Goal: Transaction & Acquisition: Purchase product/service

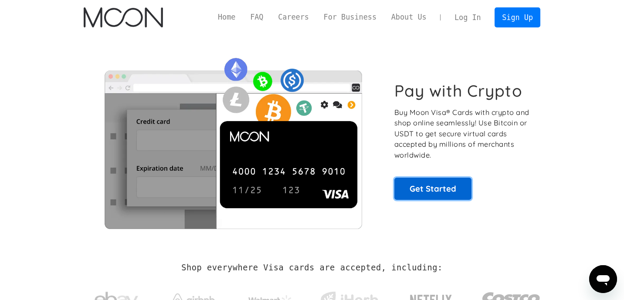
click at [424, 194] on link "Get Started" at bounding box center [432, 189] width 77 height 22
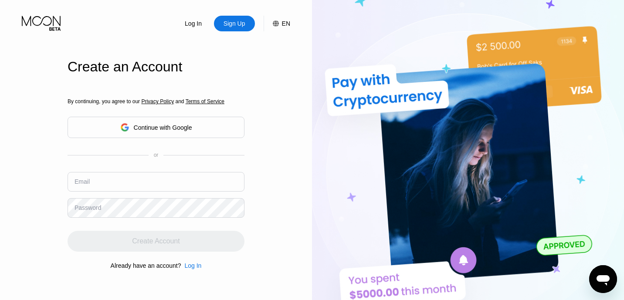
click at [178, 126] on div "Continue with Google" at bounding box center [163, 127] width 58 height 7
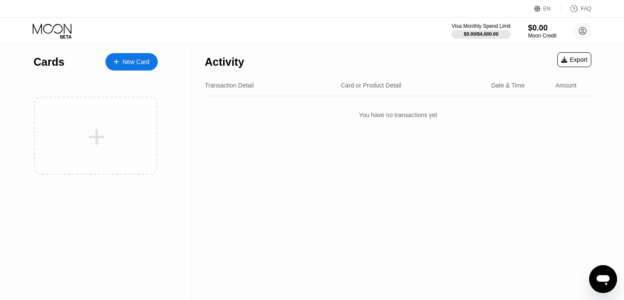
click at [138, 60] on div "New Card" at bounding box center [135, 61] width 27 height 7
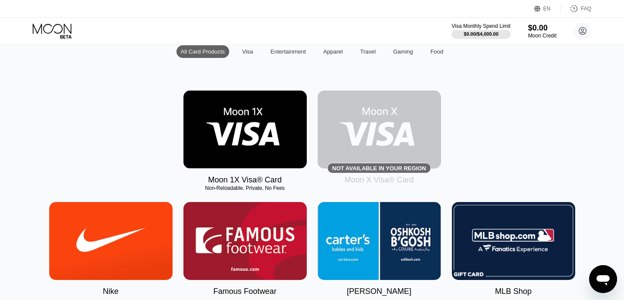
scroll to position [88, 0]
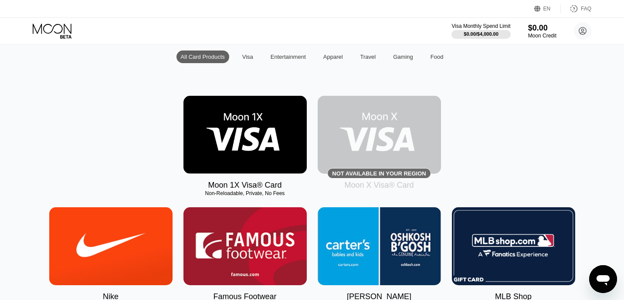
click at [254, 142] on img at bounding box center [244, 135] width 123 height 78
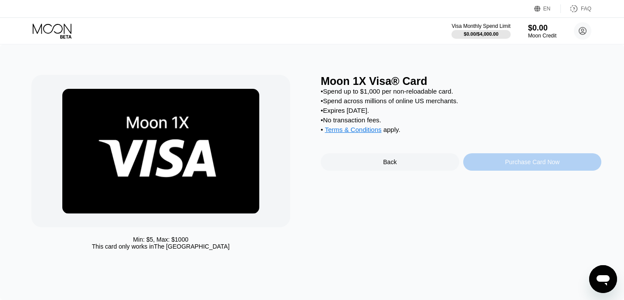
click at [516, 171] on div "Purchase Card Now" at bounding box center [532, 161] width 139 height 17
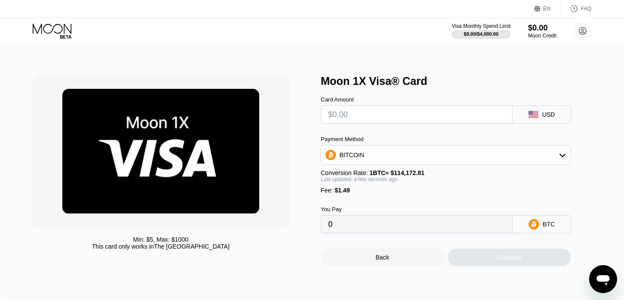
click at [406, 115] on input "text" at bounding box center [416, 114] width 177 height 17
click at [401, 157] on div "BITCOIN" at bounding box center [445, 154] width 249 height 17
click at [393, 203] on div "USDT on TRON" at bounding box center [445, 197] width 245 height 17
type input "0.00"
click at [394, 117] on input "text" at bounding box center [416, 114] width 177 height 17
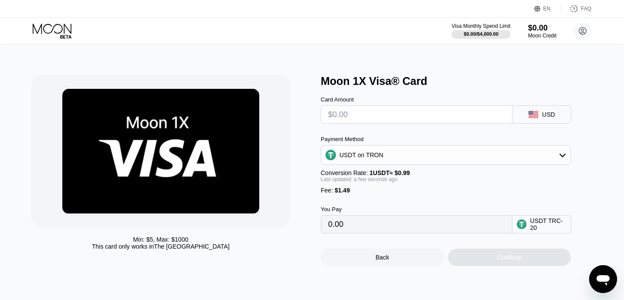
type input "$6"
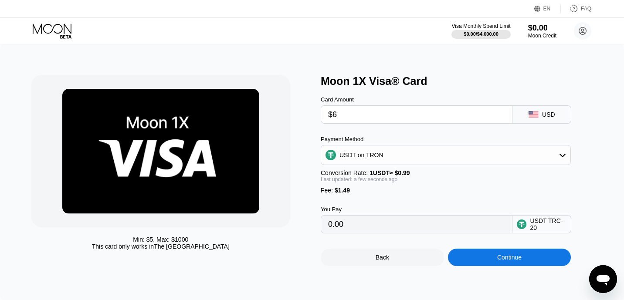
type input "7.57"
type input "$60"
type input "62.11"
type input "$6"
type input "7.57"
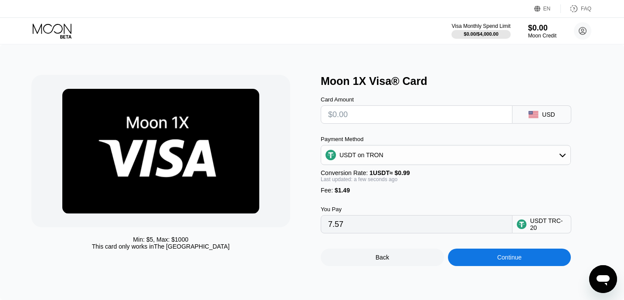
type input "0.00"
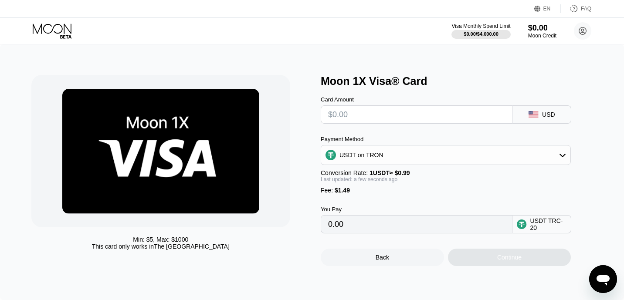
type input "$2"
type input "3.53"
type input "$25"
type input "26.76"
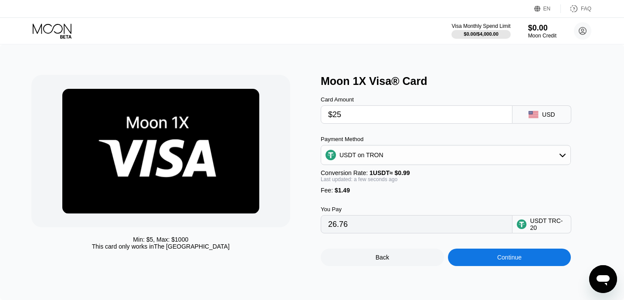
type input "$2"
type input "3.53"
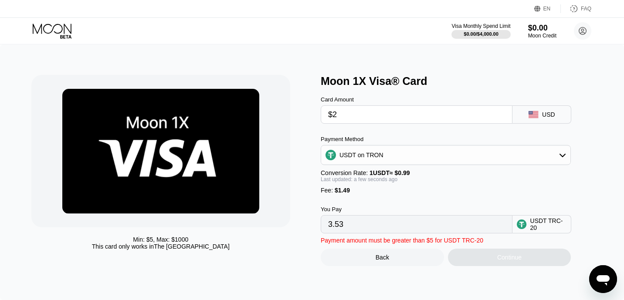
type input "$26"
type input "27.77"
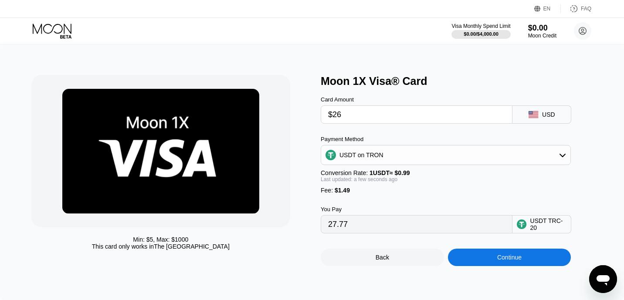
type input "$2"
type input "3.53"
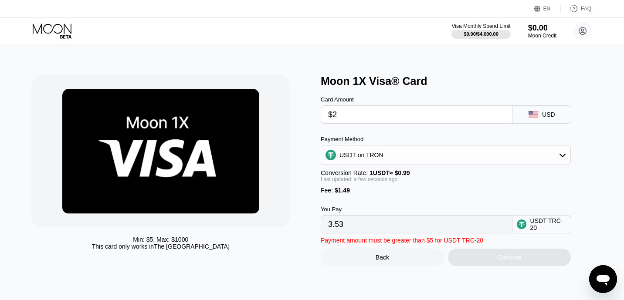
type input "$26"
type input "27.77"
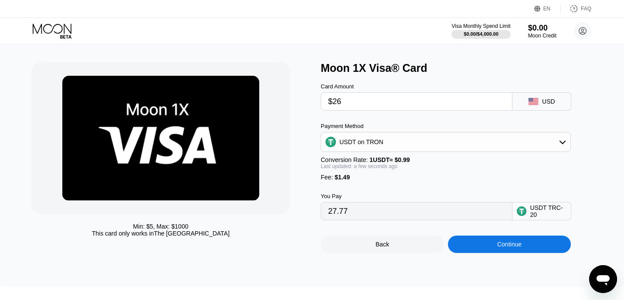
scroll to position [14, 0]
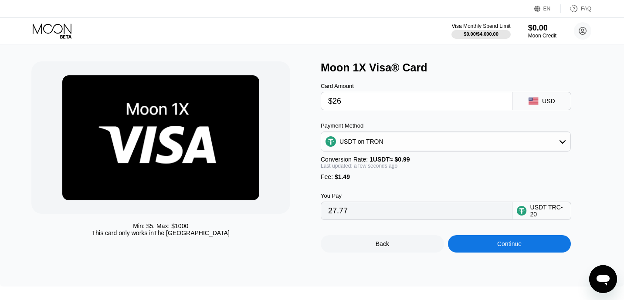
type input "$26"
click at [520, 244] on div "Continue" at bounding box center [509, 243] width 24 height 7
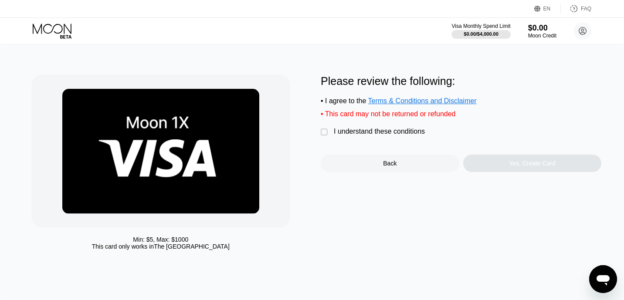
click at [324, 139] on div "Please review the following: • I agree to the Terms & Conditions and Disclaimer…" at bounding box center [461, 123] width 281 height 97
click at [324, 134] on div "" at bounding box center [325, 132] width 9 height 9
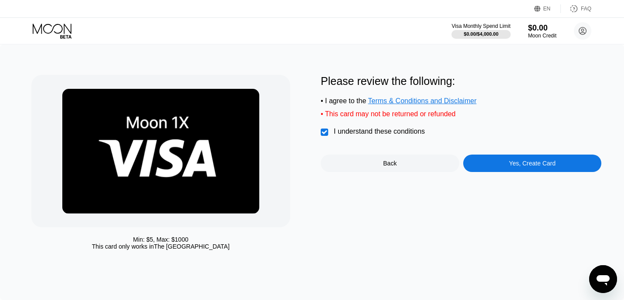
click at [509, 167] on div "Yes, Create Card" at bounding box center [532, 163] width 47 height 7
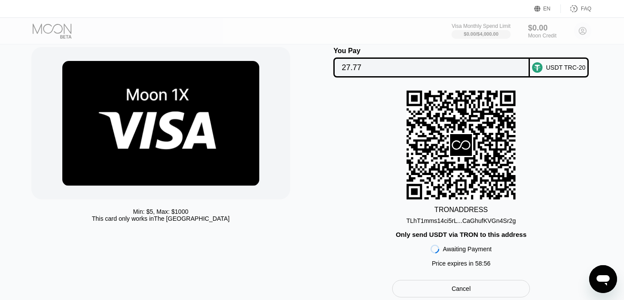
scroll to position [34, 0]
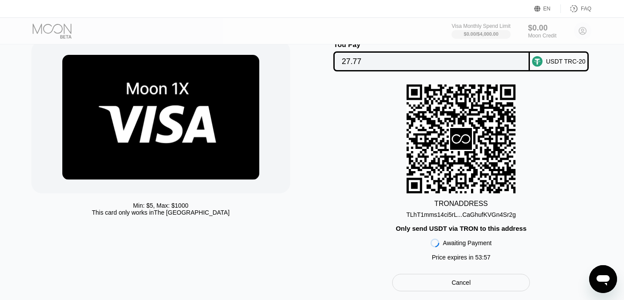
click at [456, 214] on div "TLhT1mms14ci5rL...CaGhufKVGn4Sr2g" at bounding box center [460, 214] width 109 height 7
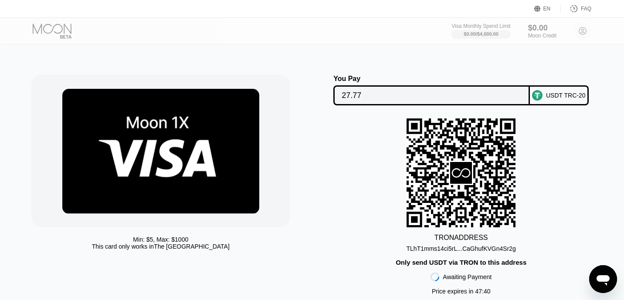
click at [604, 283] on icon "Open messaging window" at bounding box center [603, 279] width 16 height 16
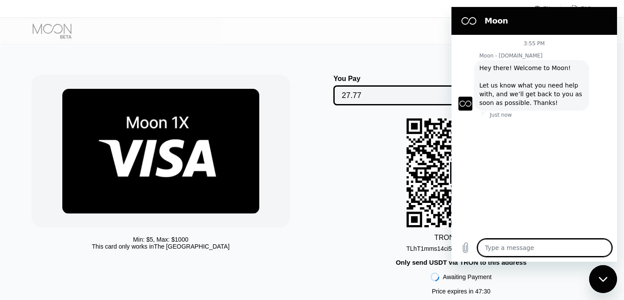
type textarea "x"
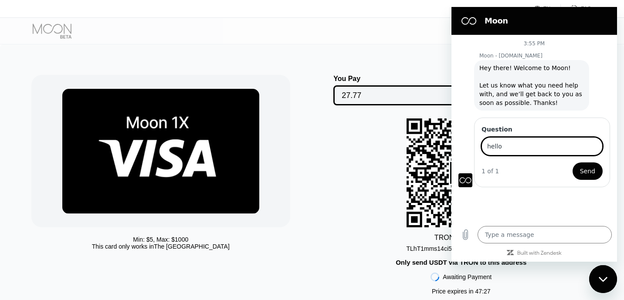
type input "hello"
click at [572, 162] on button "Send" at bounding box center [587, 170] width 30 height 17
click at [554, 229] on textarea at bounding box center [544, 234] width 134 height 17
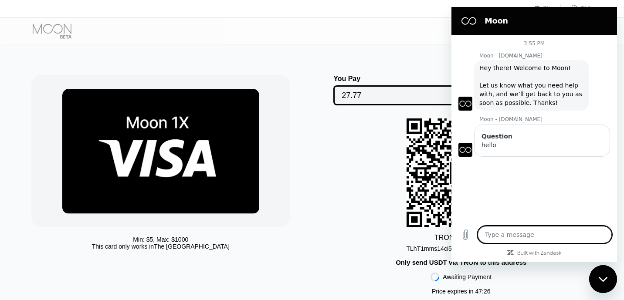
type textarea "x"
type textarea "i"
type textarea "x"
type textarea "i"
type textarea "x"
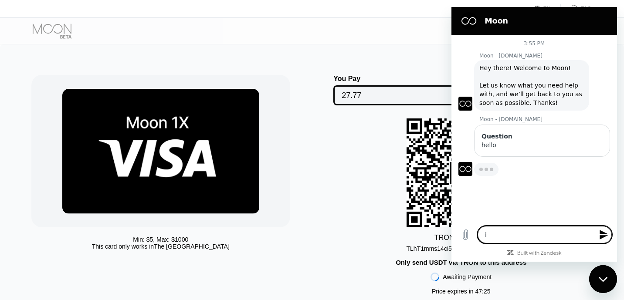
type textarea "i s"
type textarea "x"
type textarea "i se"
type textarea "x"
type textarea "i sen"
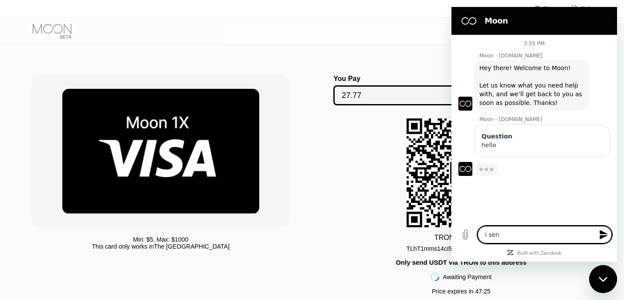
type textarea "x"
type textarea "i sent"
type textarea "x"
type textarea "i sent"
type textarea "x"
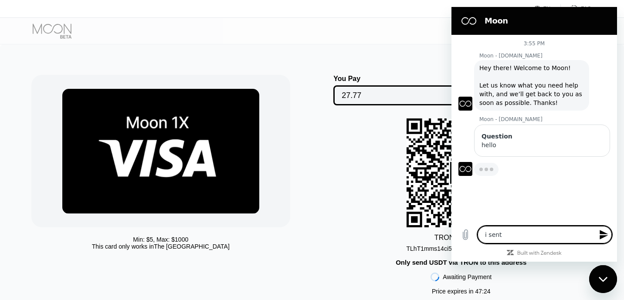
type textarea "i sent l"
type textarea "x"
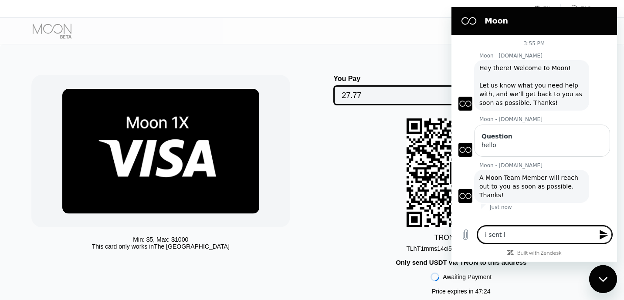
type textarea "i sent lo"
type textarea "x"
type textarea "i sent low"
type textarea "x"
type textarea "i sent lowe"
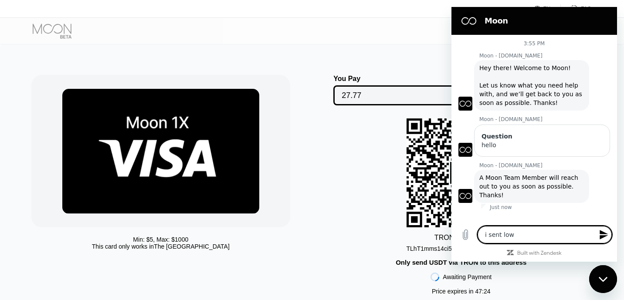
type textarea "x"
type textarea "i sent lower"
type textarea "x"
type textarea "i sent lower"
type textarea "x"
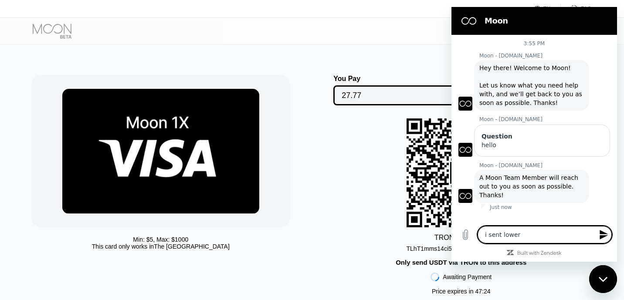
type textarea "i sent lower t"
type textarea "x"
type textarea "i sent lower th"
type textarea "x"
type textarea "i sent lower tha"
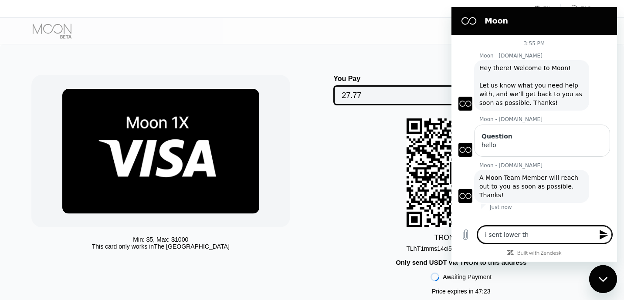
type textarea "x"
type textarea "i sent lower than"
type textarea "x"
type textarea "i sent lower than"
type textarea "x"
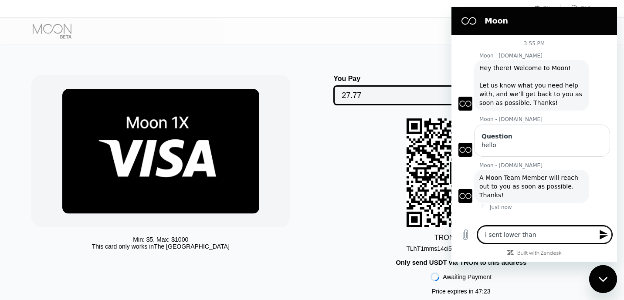
type textarea "i sent lower than t"
type textarea "x"
type textarea "i sent lower than th"
type textarea "x"
type textarea "i sent lower than the"
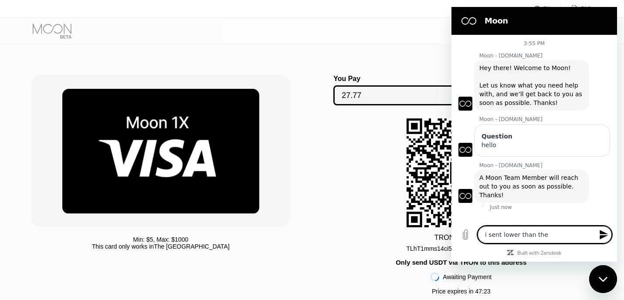
type textarea "x"
type textarea "i sent lower than the"
type textarea "x"
type textarea "i sent lower than the a"
type textarea "x"
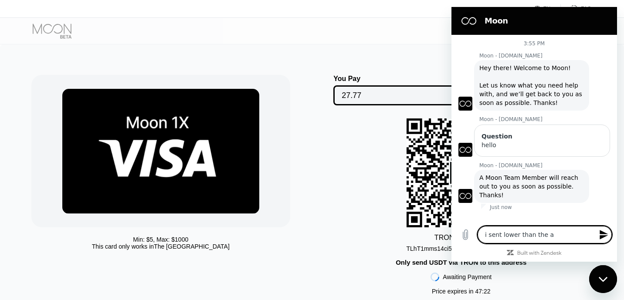
type textarea "i sent lower than the am"
type textarea "x"
type textarea "i sent lower than the amo"
type textarea "x"
type textarea "i sent lower than the amou"
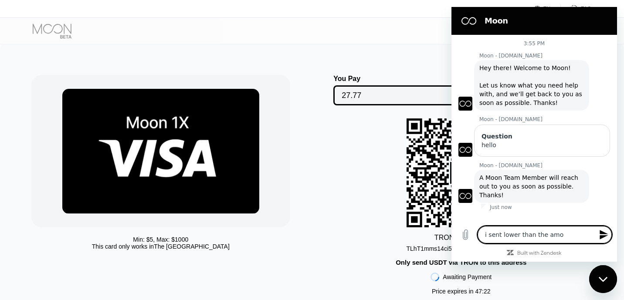
type textarea "x"
type textarea "i sent lower than the amoun"
type textarea "x"
type textarea "i sent lower than the amount"
type textarea "x"
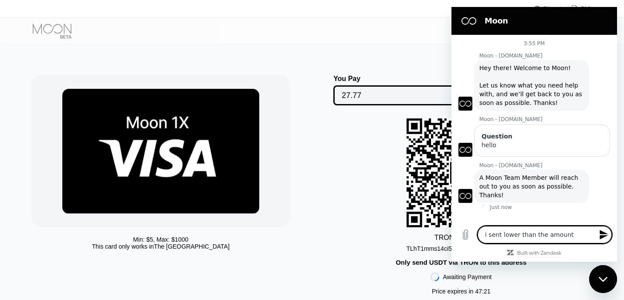
type textarea "i sent lower than the amount"
type textarea "x"
type textarea "i sent lower than the amount o"
type textarea "x"
type textarea "i sent lower than the amount on"
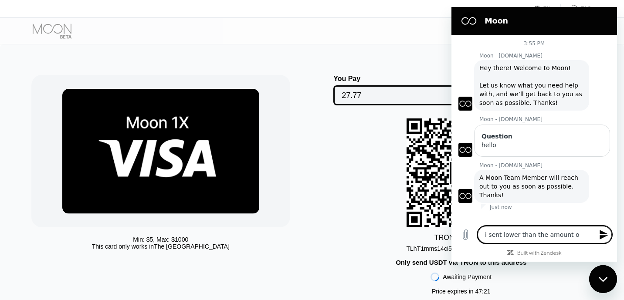
type textarea "x"
type textarea "i sent lower than the amount on"
type textarea "x"
type textarea "i sent lower than the amount on"
type textarea "x"
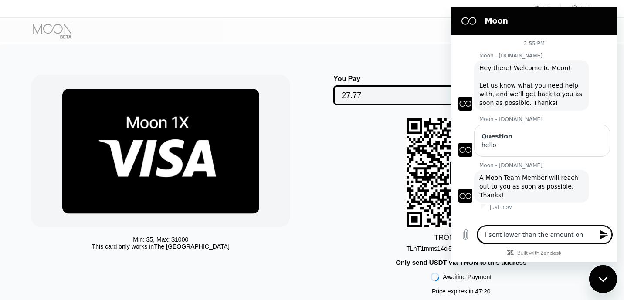
type textarea "i sent lower than the amount o"
type textarea "x"
type textarea "i sent lower than the amount"
type textarea "x"
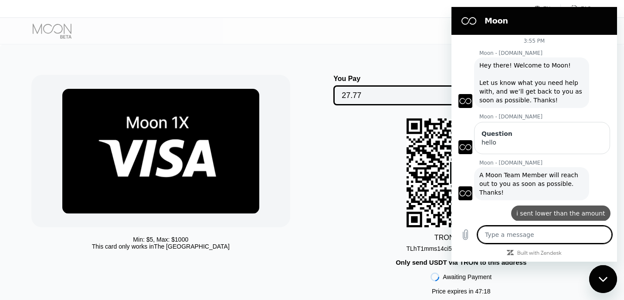
scroll to position [4, 0]
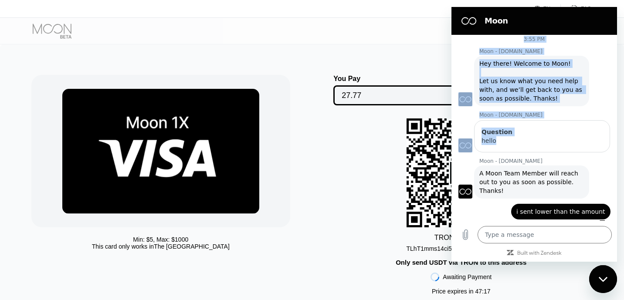
drag, startPoint x: 526, startPoint y: 26, endPoint x: 538, endPoint y: 152, distance: 126.1
click at [537, 149] on div "Moon 3:55 PM Moon - paywithmoon.com Moon - paywithmoon.com says: Hey there! Wel…" at bounding box center [534, 134] width 166 height 255
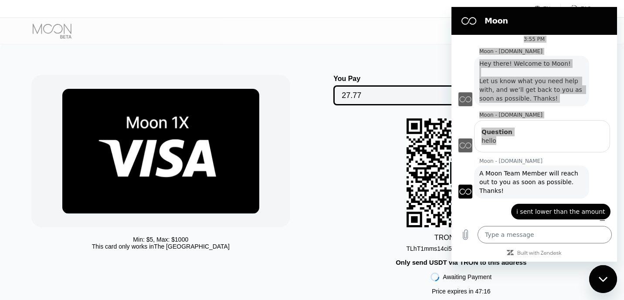
click at [398, 199] on div "TRON ADDRESS TLhT1mms14ci5rL...CaGhufKVGn4Sr2g Only send USDT via TRON to this …" at bounding box center [461, 208] width 281 height 181
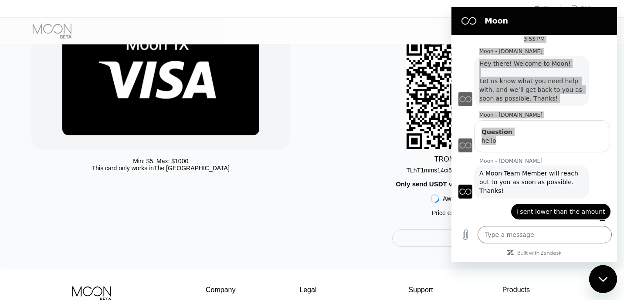
scroll to position [119, 0]
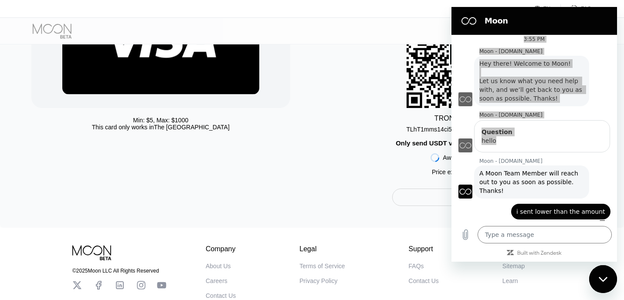
click at [525, 277] on div "Sitemap Learn" at bounding box center [515, 274] width 27 height 22
click at [592, 277] on div "Close messaging window" at bounding box center [603, 279] width 26 height 26
type textarea "x"
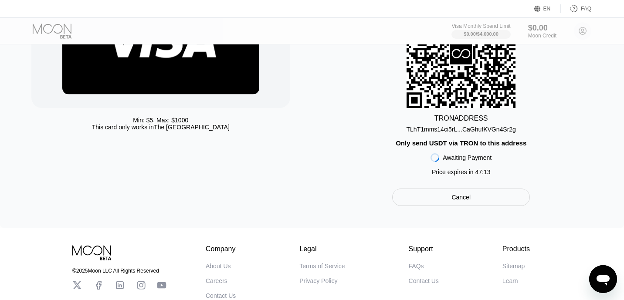
scroll to position [10, 0]
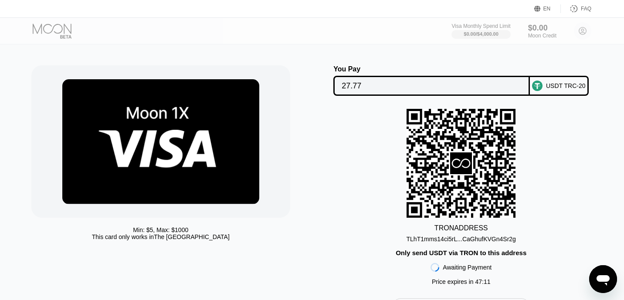
click at [490, 69] on div "You Pay" at bounding box center [431, 69] width 196 height 8
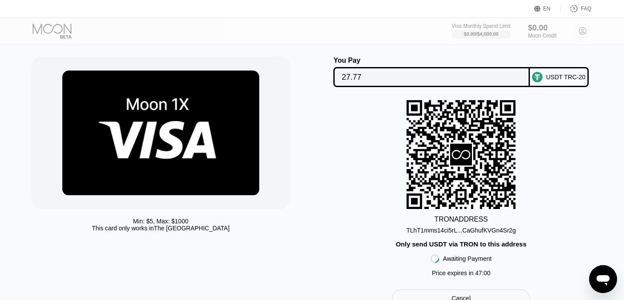
scroll to position [96, 0]
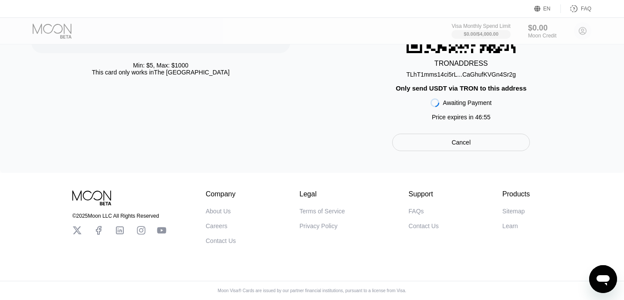
scroll to position [4, 0]
click at [598, 282] on icon "Open messaging window" at bounding box center [603, 279] width 16 height 16
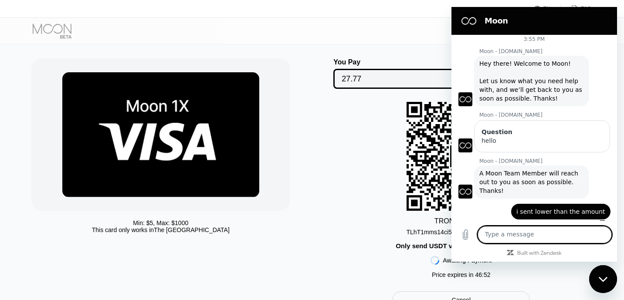
scroll to position [0, 0]
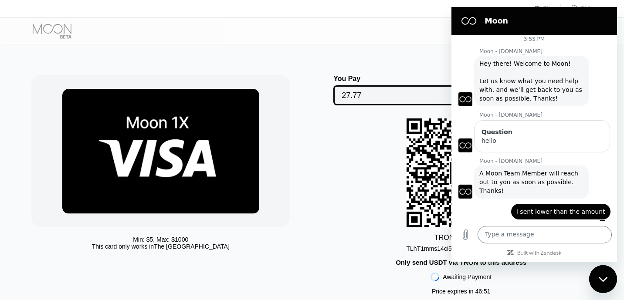
click at [387, 112] on div "You Pay 27.77 USDT TRC-20 TRON ADDRESS TLhT1mms14ci5rL...CaGhufKVGn4Sr2g Only s…" at bounding box center [461, 200] width 281 height 250
click at [417, 41] on div "Visa Monthly Spend Limit $0.00 / $4,000.00 $0.00 Moon Credit Ethan rwaproject12…" at bounding box center [312, 31] width 624 height 26
click at [606, 277] on icon "Close messaging window" at bounding box center [603, 280] width 9 height 6
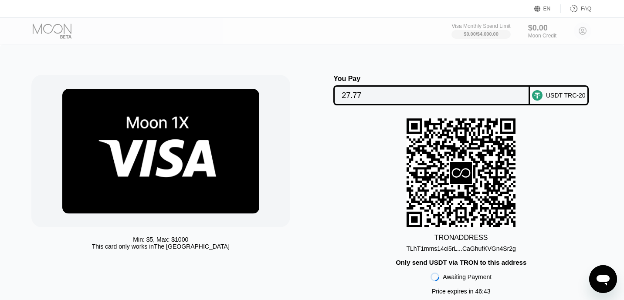
click at [538, 97] on circle at bounding box center [537, 95] width 10 height 10
click at [494, 103] on input "27.77" at bounding box center [432, 95] width 180 height 17
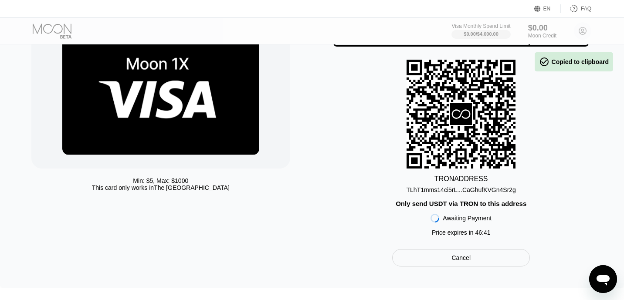
scroll to position [68, 0]
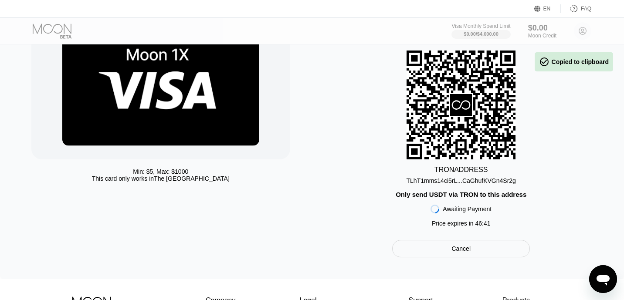
click at [477, 196] on div "Only send USDT via TRON to this address" at bounding box center [461, 194] width 131 height 7
click at [479, 184] on div "TLhT1mms14ci5rL...CaGhufKVGn4Sr2g" at bounding box center [460, 180] width 109 height 7
click at [606, 287] on div "Open messaging window" at bounding box center [603, 279] width 26 height 26
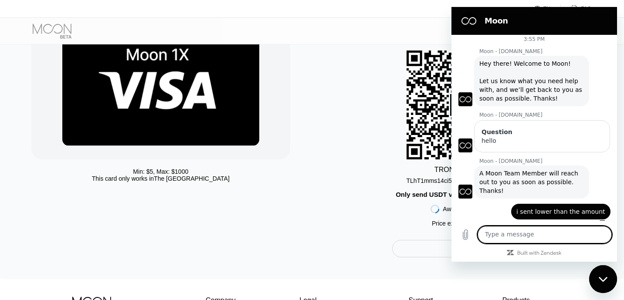
scroll to position [0, 0]
paste textarea "3cd0fe3d776dea7938a69775097d77db8f1502a8de70bbae407823f490fbbf84"
type textarea "3cd0fe3d776dea7938a69775097d77db8f1502a8de70bbae407823f490fbbf84"
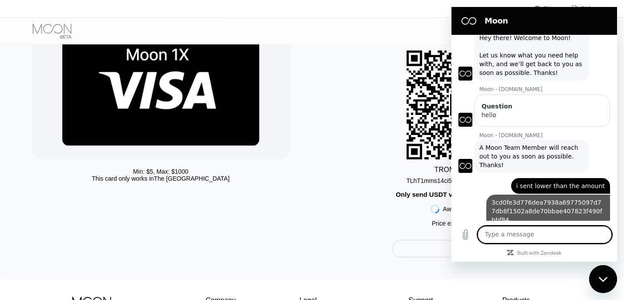
scroll to position [30, 0]
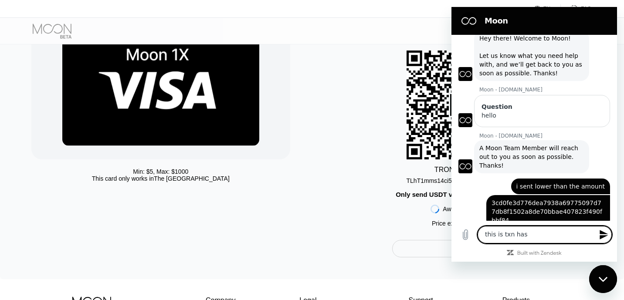
type textarea "this is txn hash"
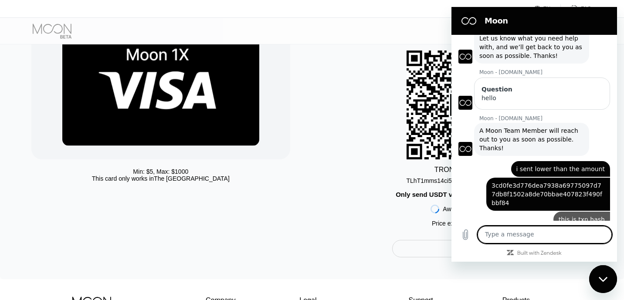
scroll to position [46, 0]
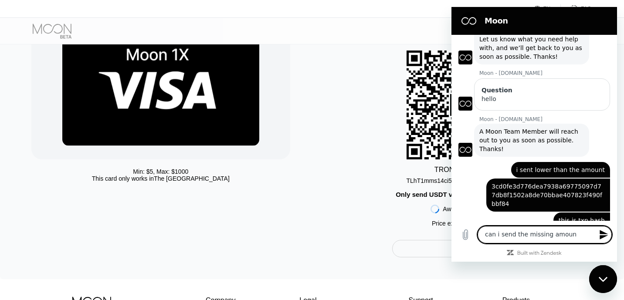
type textarea "can i send the missing amount"
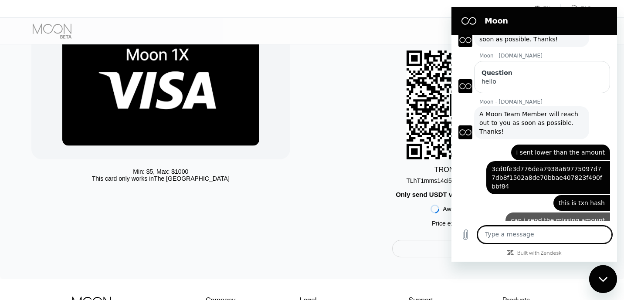
scroll to position [63, 0]
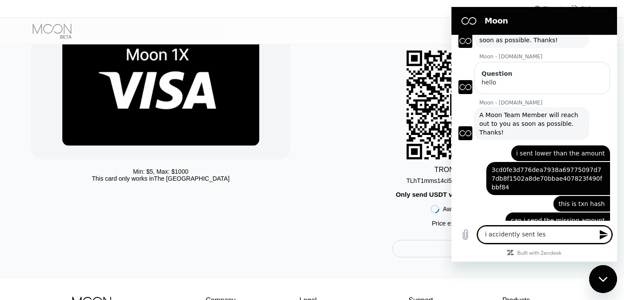
type textarea "i accidently sent less"
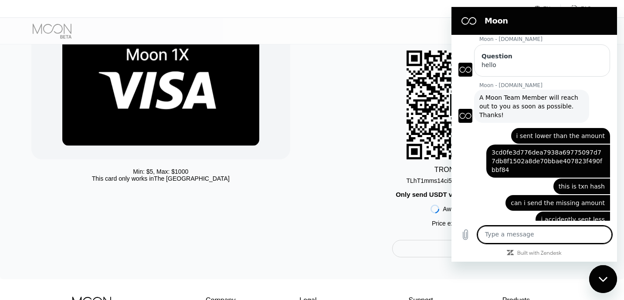
scroll to position [79, 0]
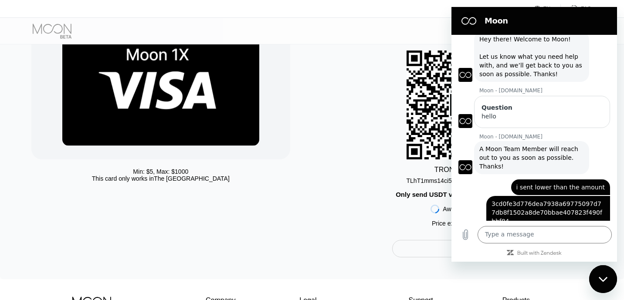
scroll to position [79, 0]
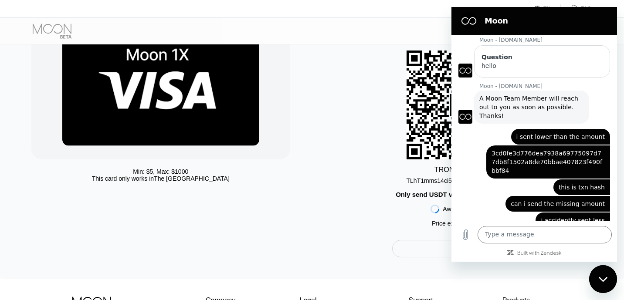
click at [601, 271] on div "Close messaging window" at bounding box center [603, 279] width 26 height 26
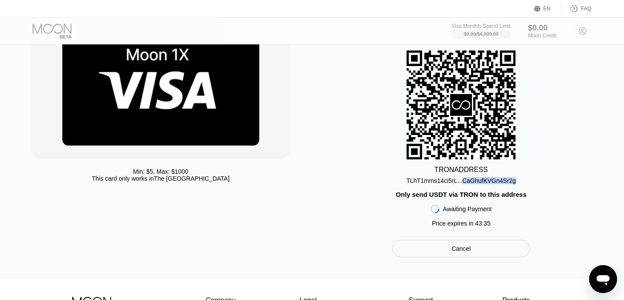
scroll to position [79, 0]
click at [599, 279] on icon "Open messaging window" at bounding box center [602, 280] width 13 height 10
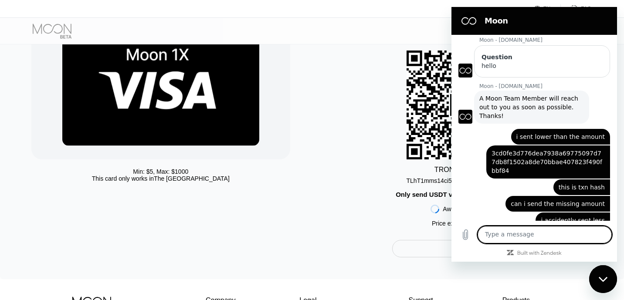
scroll to position [96, 0]
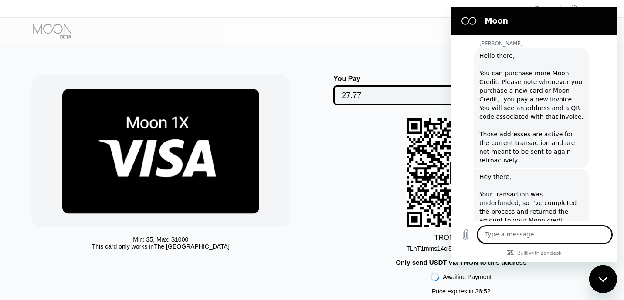
click at [505, 236] on textarea at bounding box center [544, 234] width 134 height 17
type textarea "ok thanks"
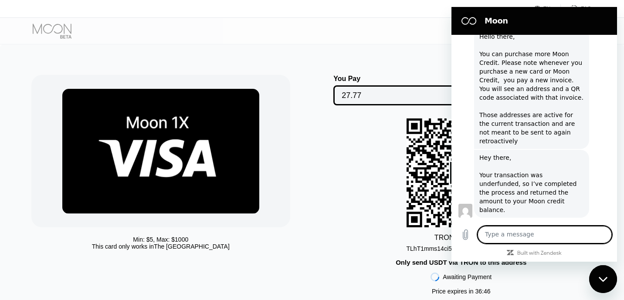
scroll to position [294, 0]
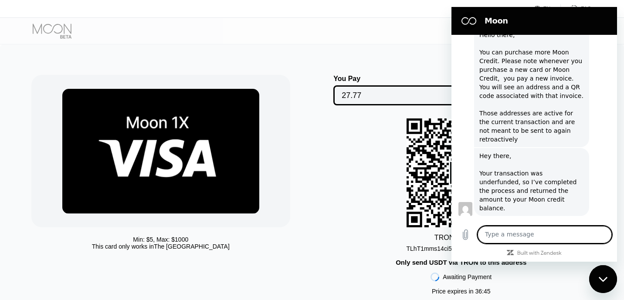
click at [598, 268] on div "Close messaging window" at bounding box center [603, 279] width 26 height 26
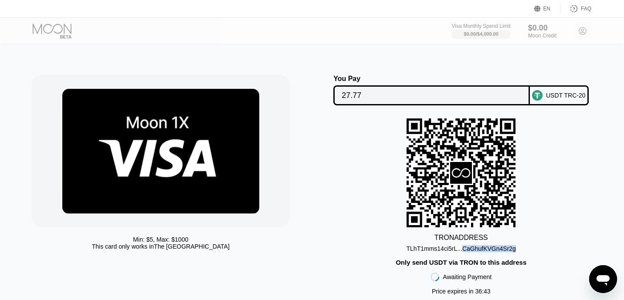
click at [497, 57] on div "Min: $ 5 , Max: $ 1000 This card only works in [GEOGRAPHIC_DATA] You Pay 27.77 …" at bounding box center [312, 195] width 624 height 303
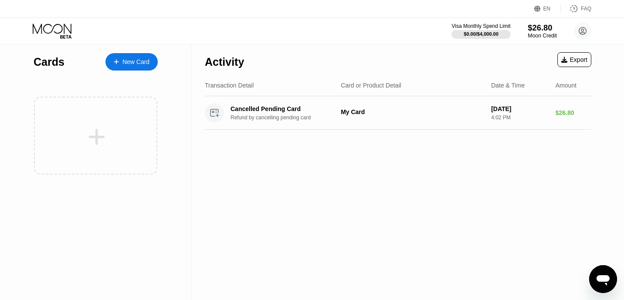
click at [535, 33] on div "Moon Credit" at bounding box center [542, 36] width 29 height 6
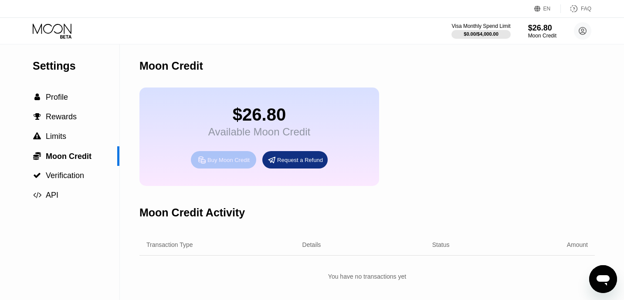
click at [216, 162] on div "Buy Moon Credit" at bounding box center [228, 159] width 42 height 7
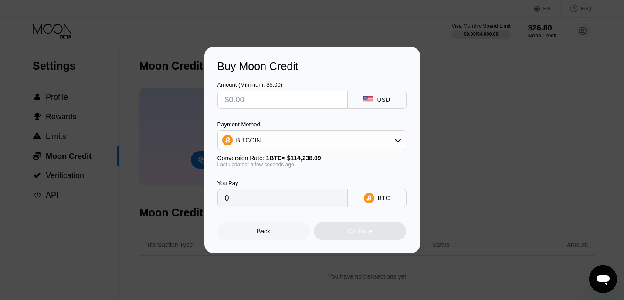
click at [295, 106] on input "text" at bounding box center [282, 99] width 115 height 17
click at [298, 139] on div "BITCOIN" at bounding box center [312, 140] width 188 height 17
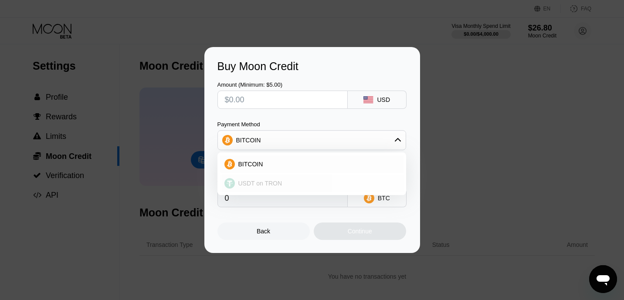
click at [283, 186] on div "USDT on TRON" at bounding box center [317, 183] width 164 height 7
type input "0.00"
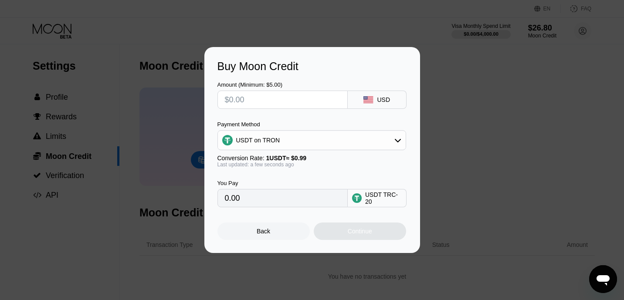
click at [267, 99] on input "text" at bounding box center [282, 99] width 115 height 17
type input "$2"
type input "2.02"
type input "$25"
type input "25.25"
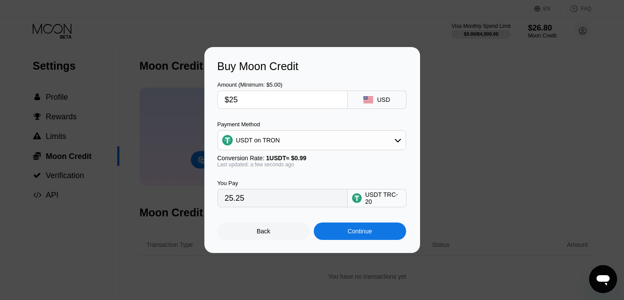
type input "$25"
click at [271, 236] on div "Back" at bounding box center [263, 231] width 92 height 17
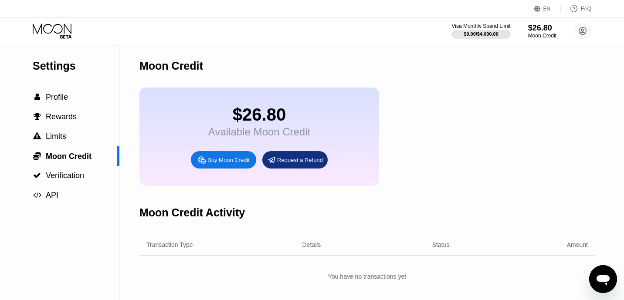
click at [66, 33] on icon at bounding box center [53, 31] width 41 height 15
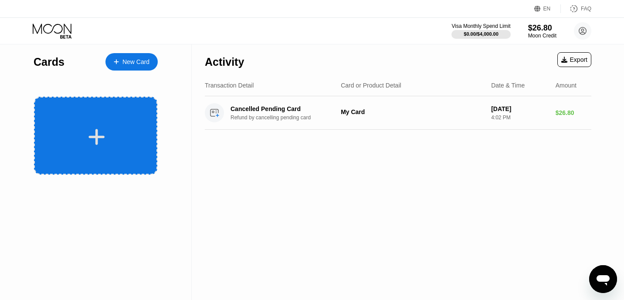
click at [117, 131] on div at bounding box center [97, 137] width 108 height 20
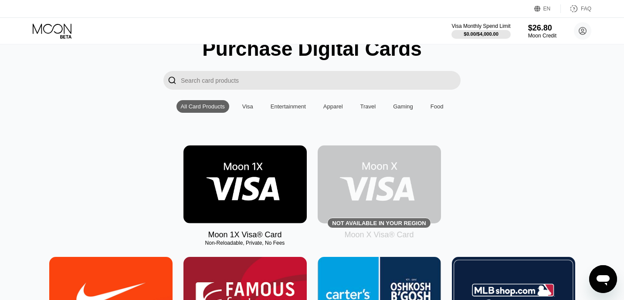
scroll to position [44, 0]
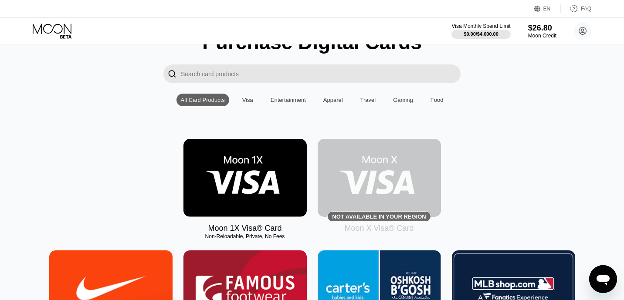
click at [256, 184] on img at bounding box center [244, 178] width 123 height 78
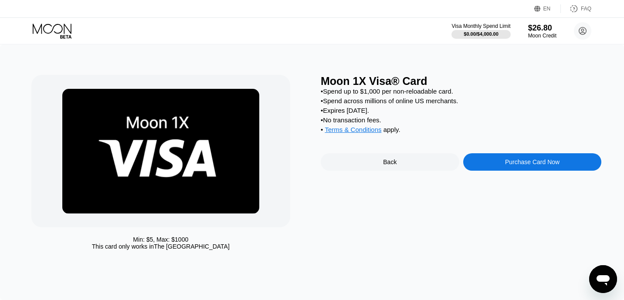
click at [525, 160] on div "Purchase Card Now" at bounding box center [532, 162] width 54 height 7
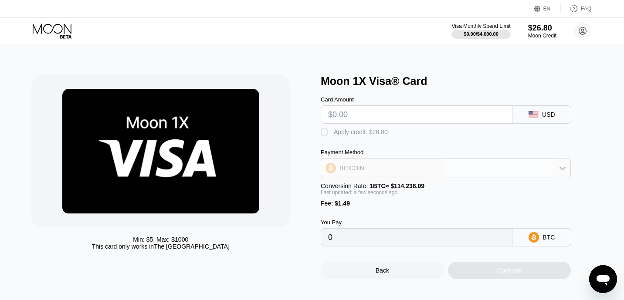
click at [386, 174] on div "BITCOIN" at bounding box center [445, 167] width 249 height 17
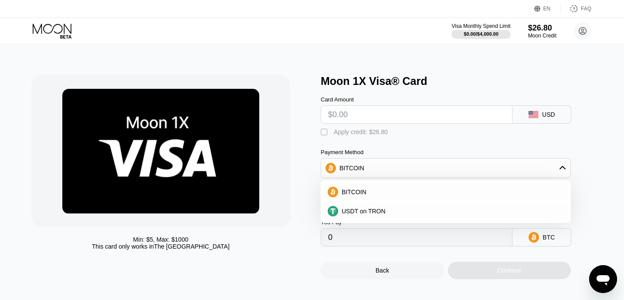
click at [410, 157] on div "Payment Method BITCOIN BITCOIN USDT on TRON" at bounding box center [446, 163] width 250 height 29
click at [438, 124] on div " Apply credit: $26.80" at bounding box center [460, 130] width 279 height 13
click at [487, 73] on div "Min: $ 5 , Max: $ 1000 This card only works in The United States Moon 1X Visa® …" at bounding box center [312, 172] width 624 height 257
click at [409, 116] on input "text" at bounding box center [416, 114] width 177 height 17
type input "$2"
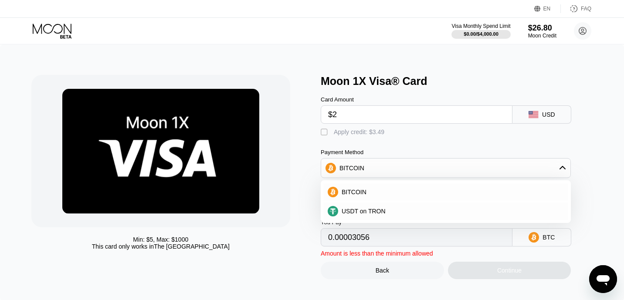
type input "0.00003056"
type input "$25"
type input "0.00023189"
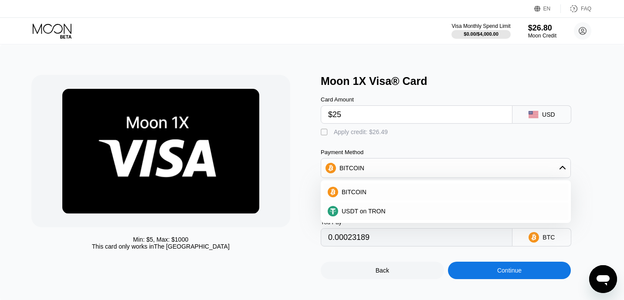
type input "$25"
click at [382, 145] on div "Card Amount $25 USD  Apply credit: $26.49 Payment Method BITCOIN BITCOIN USDT …" at bounding box center [460, 167] width 279 height 159
click at [382, 147] on div "Card Amount $25 USD  Apply credit: $26.49 Payment Method BITCOIN BITCOIN USDT …" at bounding box center [460, 167] width 279 height 159
click at [348, 188] on div "BITCOIN" at bounding box center [445, 191] width 245 height 17
click at [323, 132] on div "" at bounding box center [325, 132] width 9 height 9
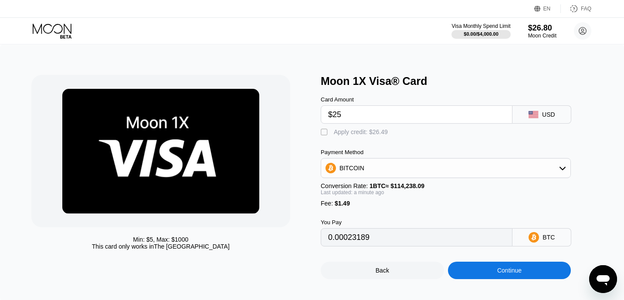
type input "0"
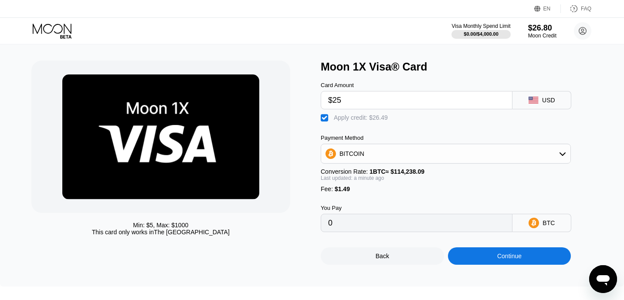
scroll to position [24, 0]
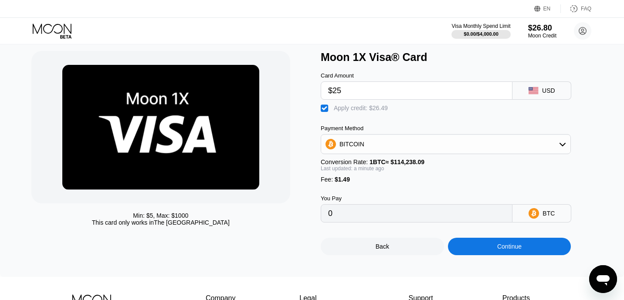
click at [345, 91] on input "$25" at bounding box center [416, 90] width 177 height 17
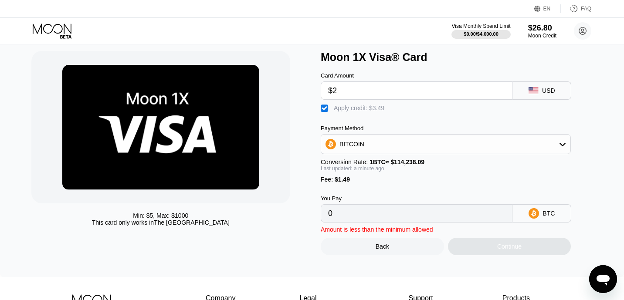
type input "$26"
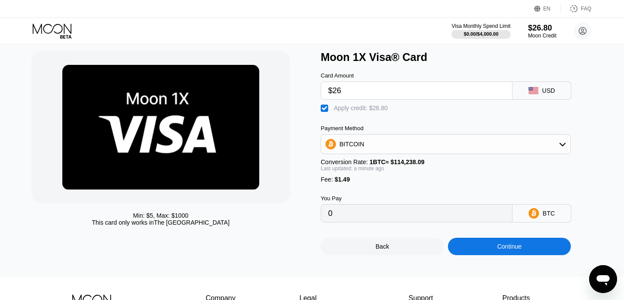
type input "0.00000604"
click at [413, 117] on div "Card Amount $26 USD  Apply credit: $26.80 Payment Method BITCOIN Conversion Ra…" at bounding box center [460, 143] width 279 height 159
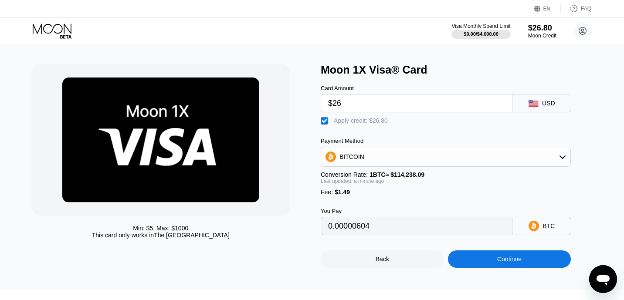
scroll to position [0, 0]
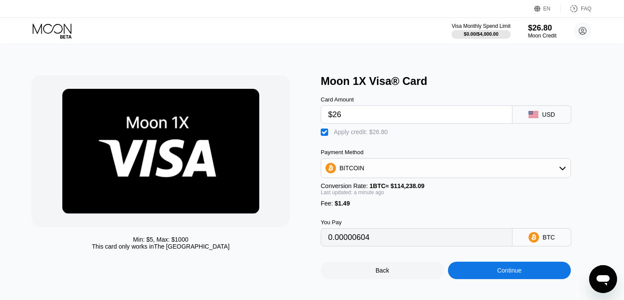
click at [343, 114] on input "$26" at bounding box center [416, 114] width 177 height 17
type input "$2"
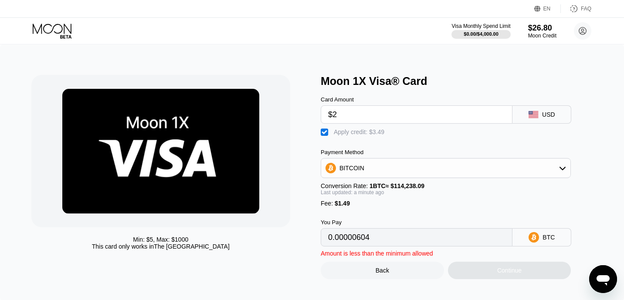
type input "0"
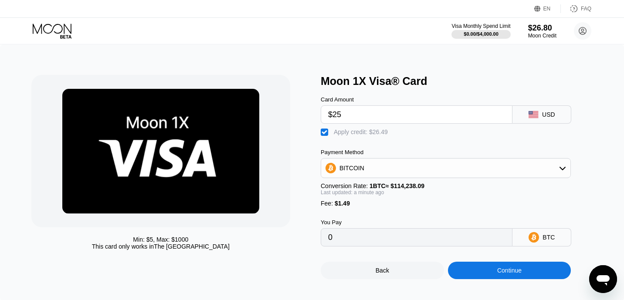
scroll to position [12, 0]
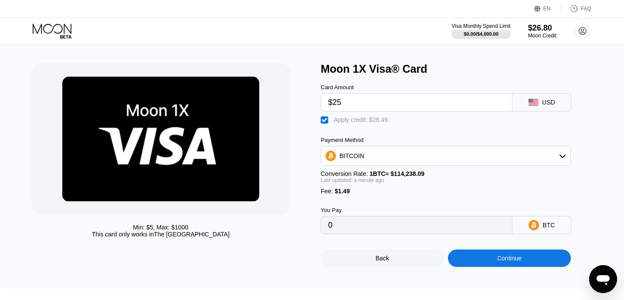
type input "$25"
click at [514, 259] on div "Continue" at bounding box center [509, 258] width 24 height 7
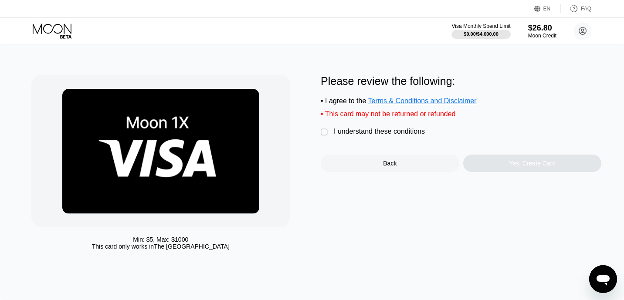
click at [321, 131] on div "" at bounding box center [325, 132] width 9 height 9
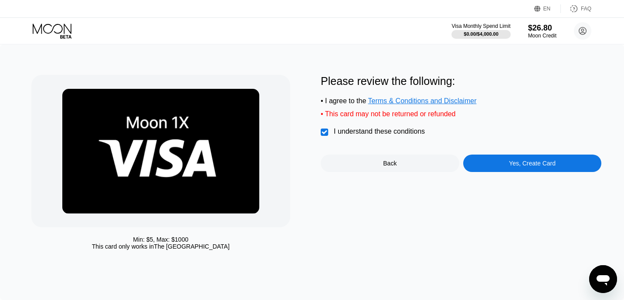
click at [542, 169] on div "Yes, Create Card" at bounding box center [532, 163] width 139 height 17
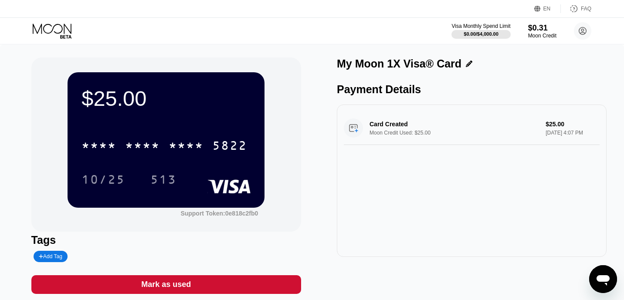
click at [139, 149] on div "* * * *" at bounding box center [142, 147] width 35 height 14
